Goal: Information Seeking & Learning: Learn about a topic

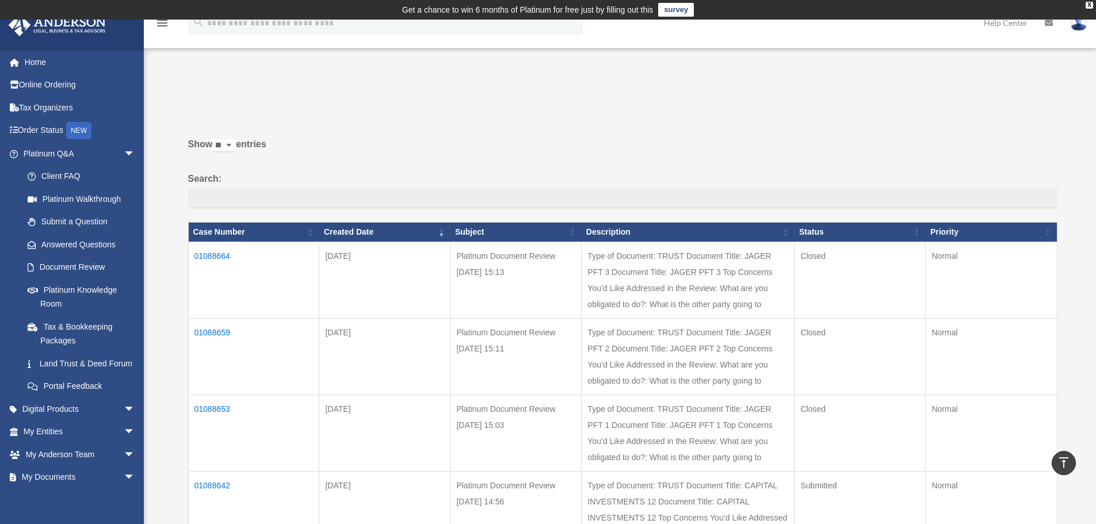
scroll to position [918, 0]
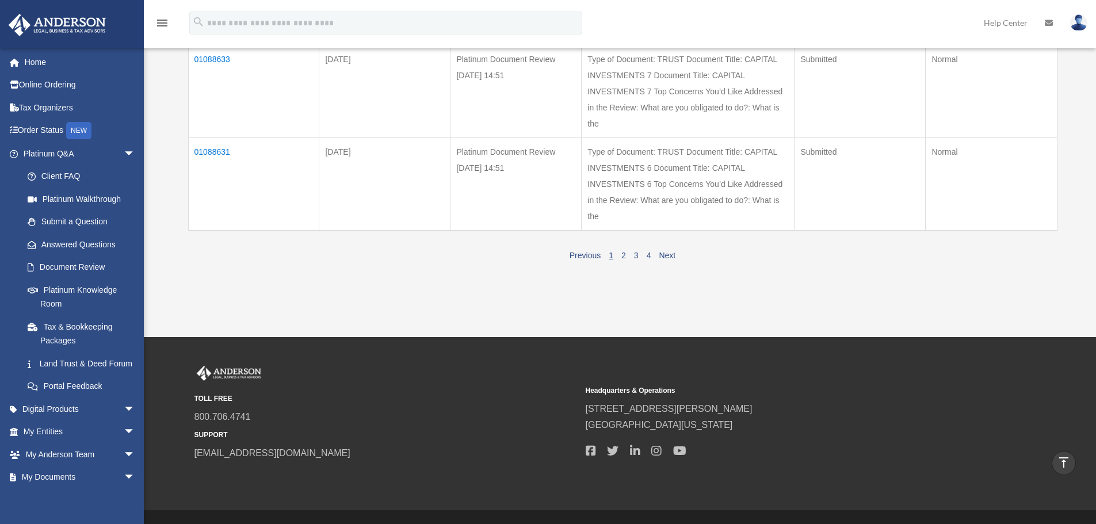
scroll to position [918, 0]
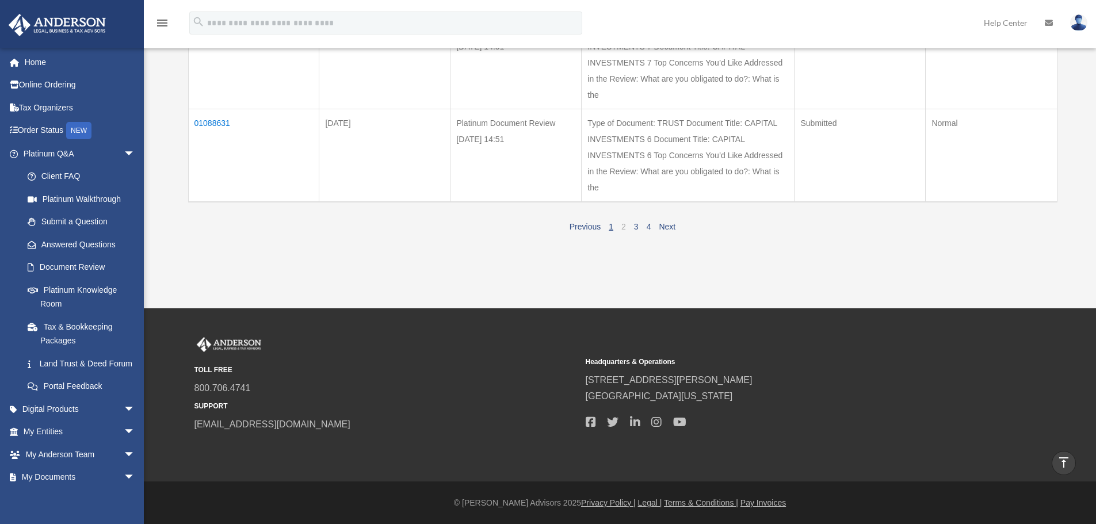
click at [621, 229] on link "2" at bounding box center [623, 226] width 5 height 9
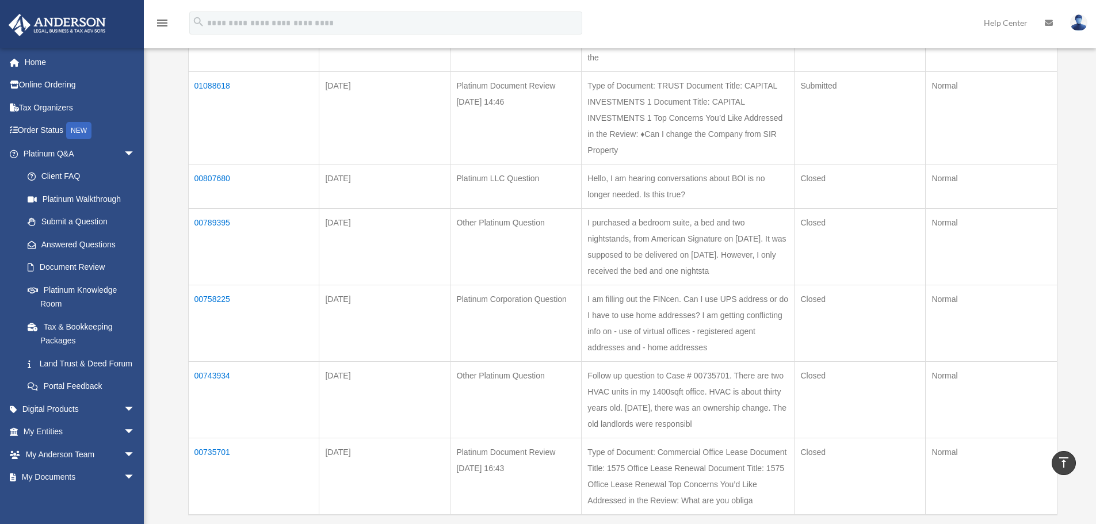
scroll to position [540, 0]
click at [36, 60] on link "Home" at bounding box center [80, 62] width 144 height 23
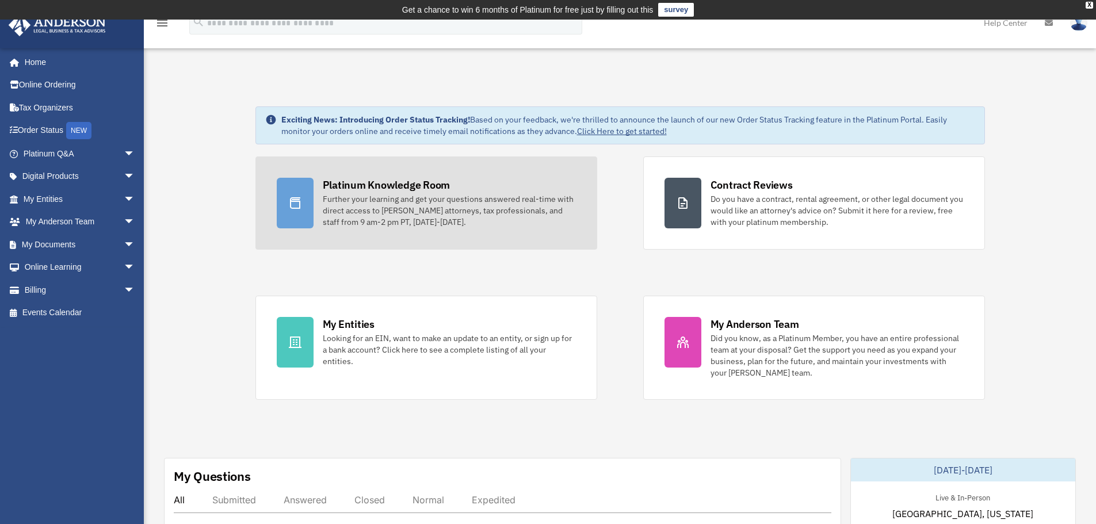
click at [453, 207] on div "Further your learning and get your questions answered real-time with direct acc…" at bounding box center [449, 210] width 253 height 35
